Goal: Task Accomplishment & Management: Use online tool/utility

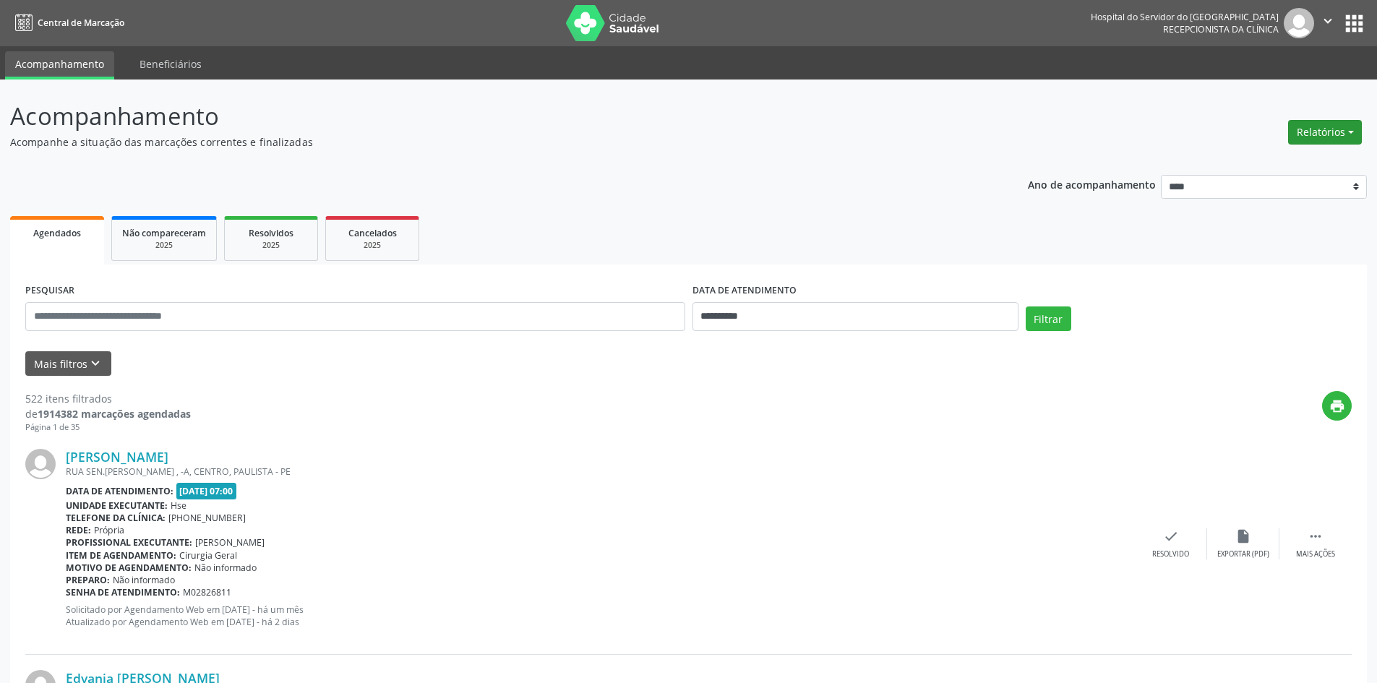
click at [1315, 134] on button "Relatórios" at bounding box center [1326, 132] width 74 height 25
click at [1289, 163] on link "Agendamentos" at bounding box center [1285, 163] width 155 height 20
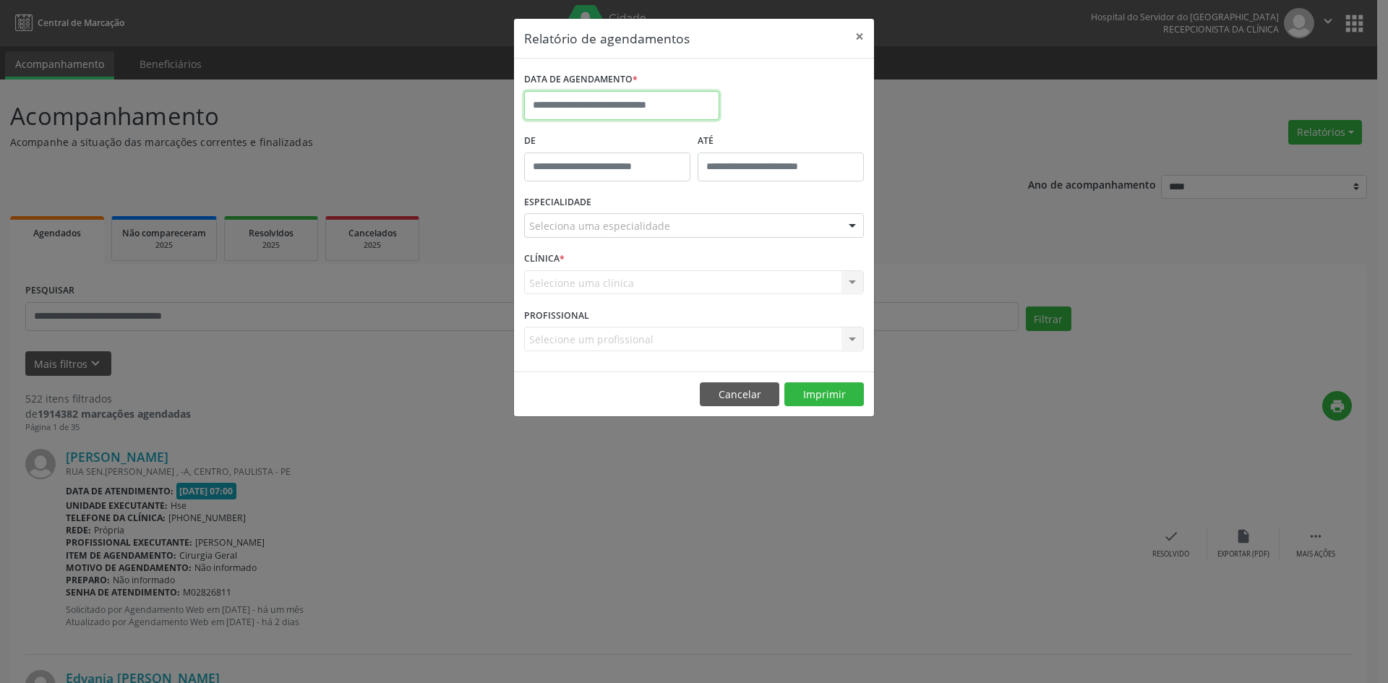
click at [591, 105] on input "text" at bounding box center [621, 105] width 195 height 29
click at [633, 184] on span "3" at bounding box center [635, 181] width 28 height 28
type input "**********"
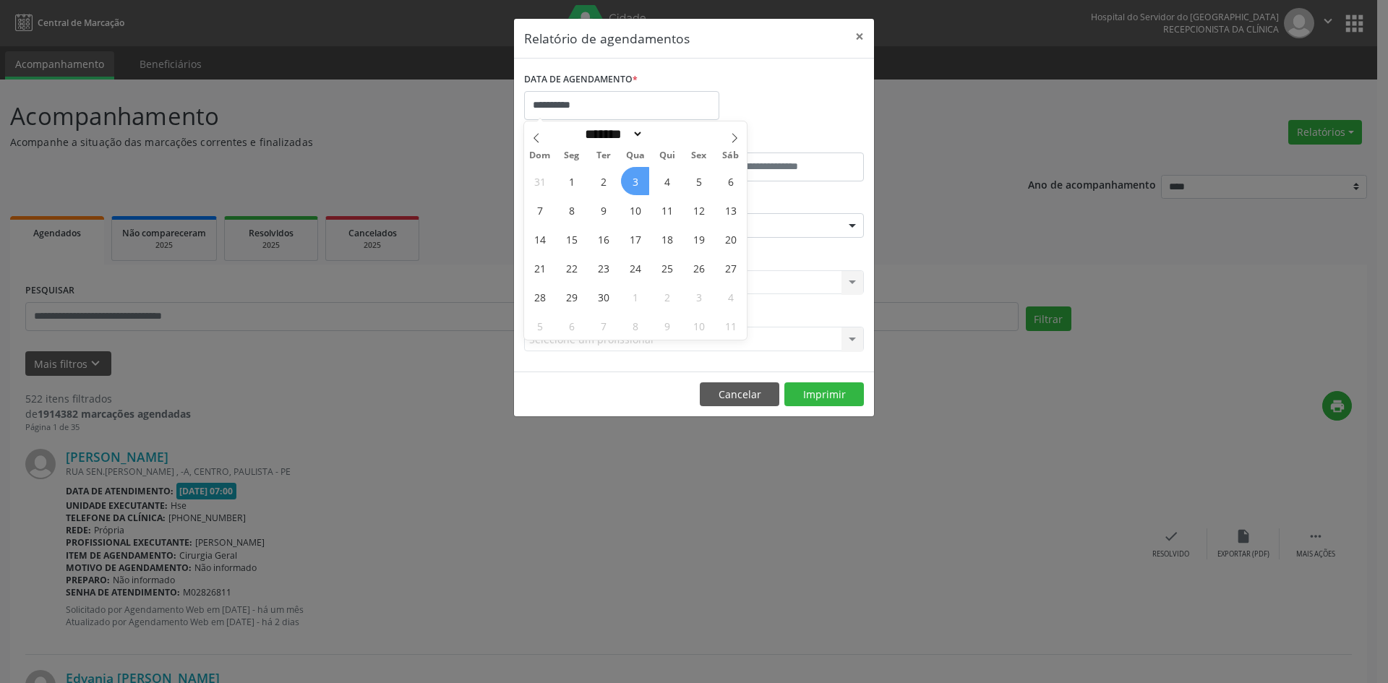
click at [633, 184] on span "3" at bounding box center [635, 181] width 28 height 28
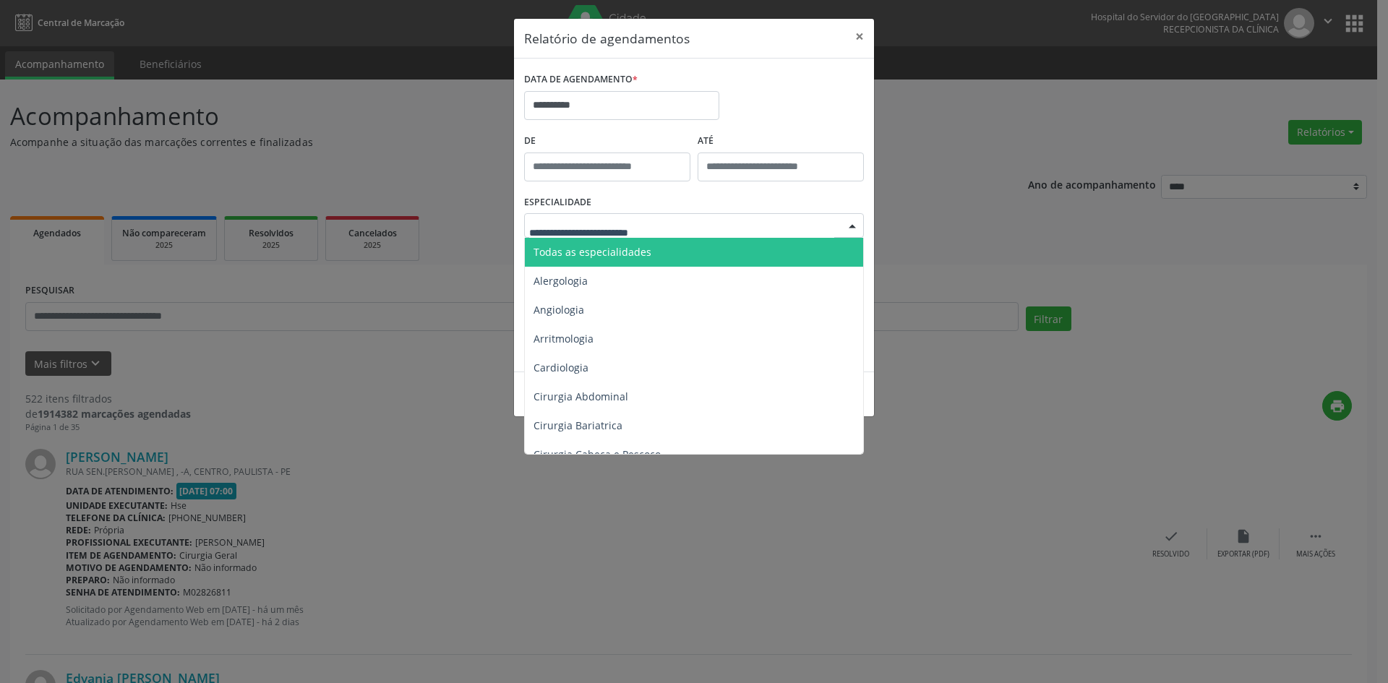
click at [625, 252] on span "Todas as especialidades" at bounding box center [593, 252] width 118 height 14
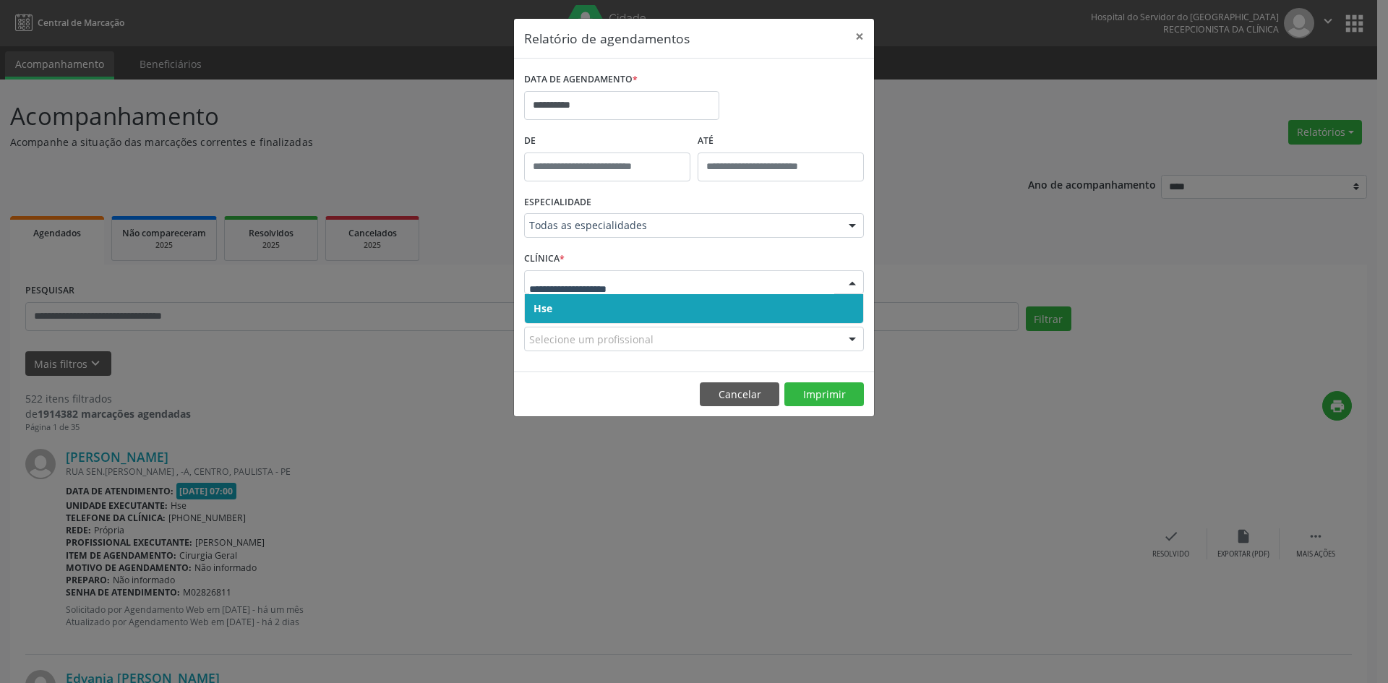
click at [590, 304] on span "Hse" at bounding box center [694, 308] width 338 height 29
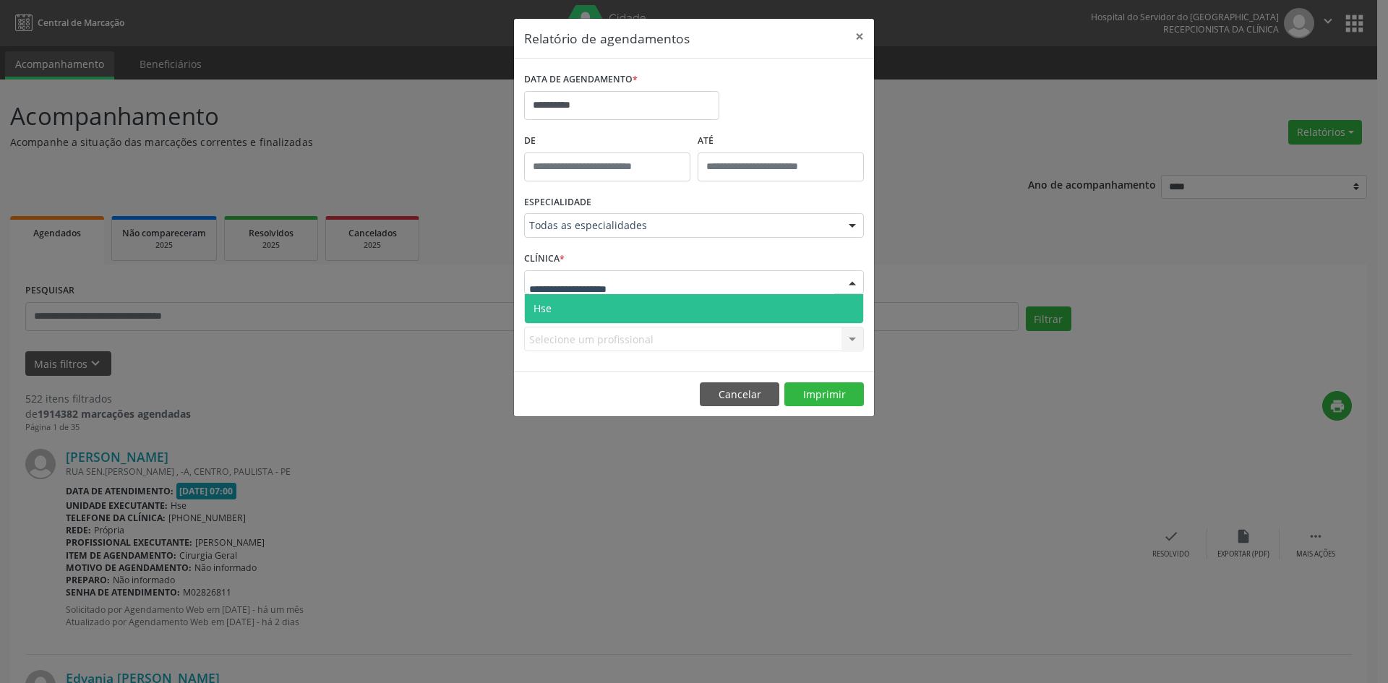
click at [590, 306] on span "Hse" at bounding box center [694, 308] width 338 height 29
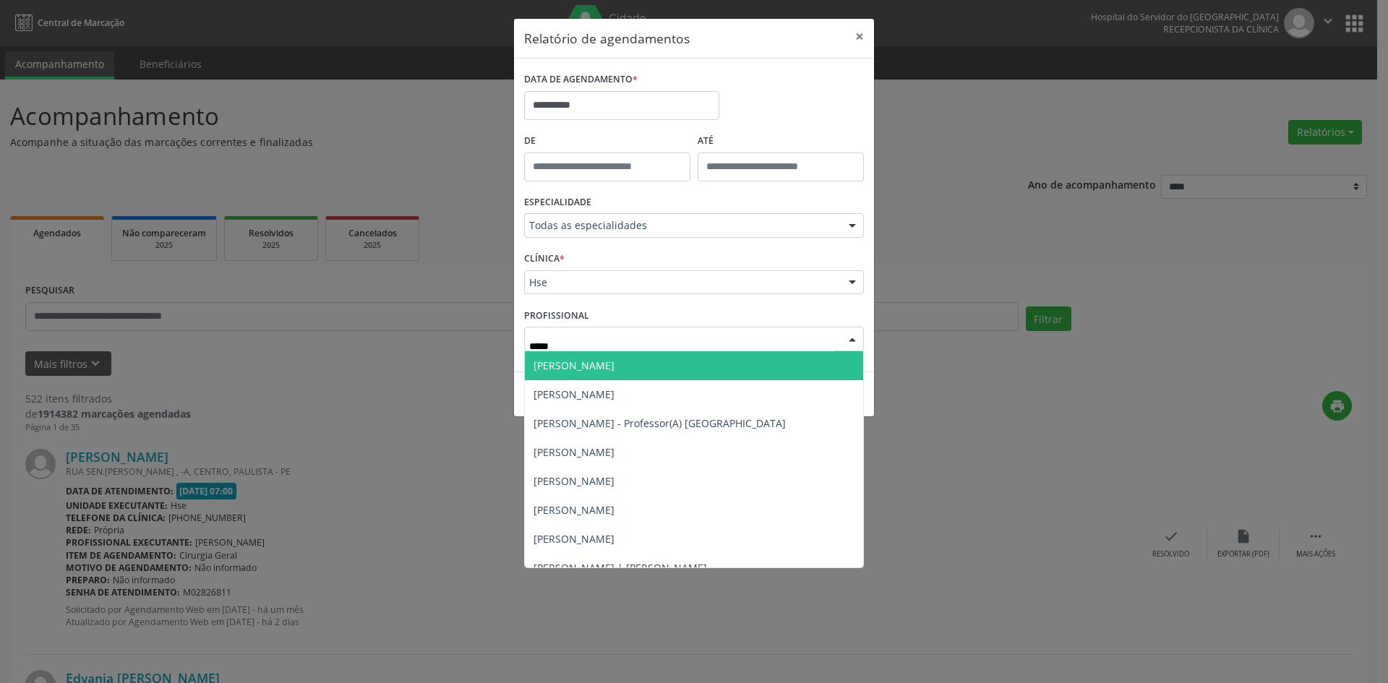
type input "******"
click at [599, 368] on span "[PERSON_NAME]" at bounding box center [574, 366] width 81 height 14
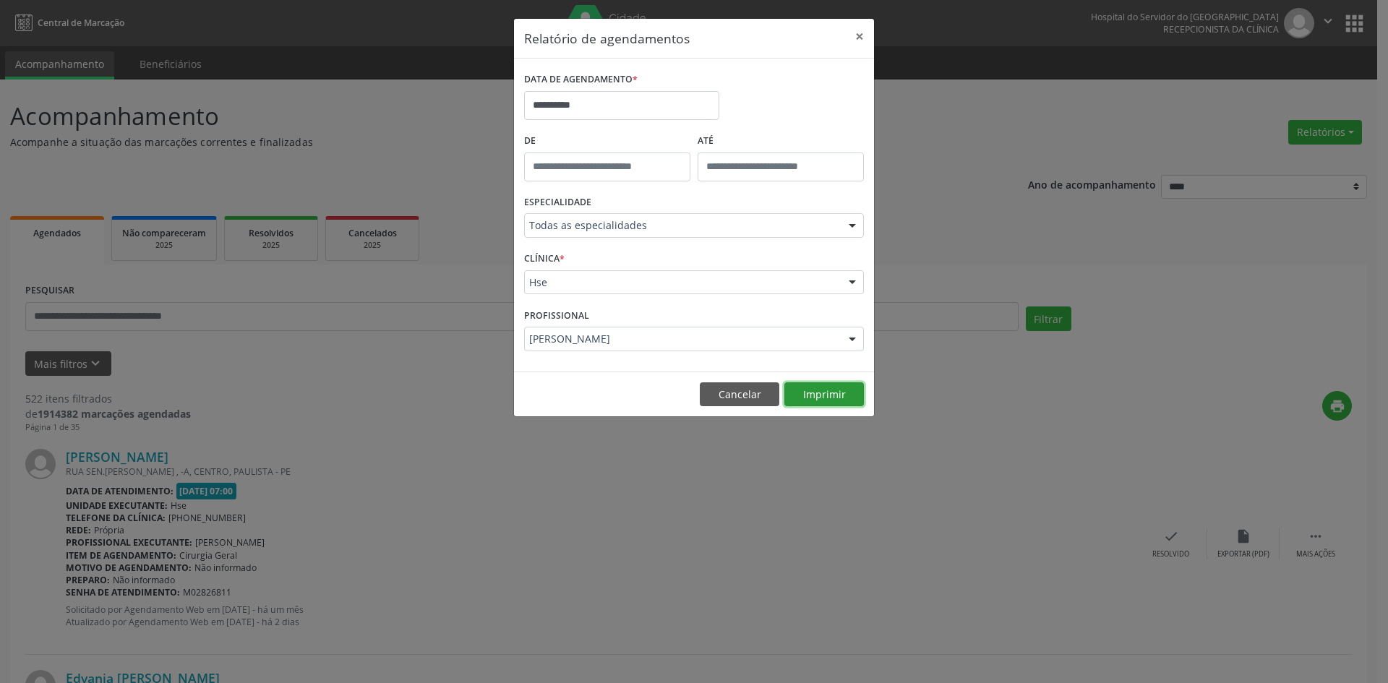
click at [820, 398] on button "Imprimir" at bounding box center [825, 395] width 80 height 25
